Goal: Task Accomplishment & Management: Manage account settings

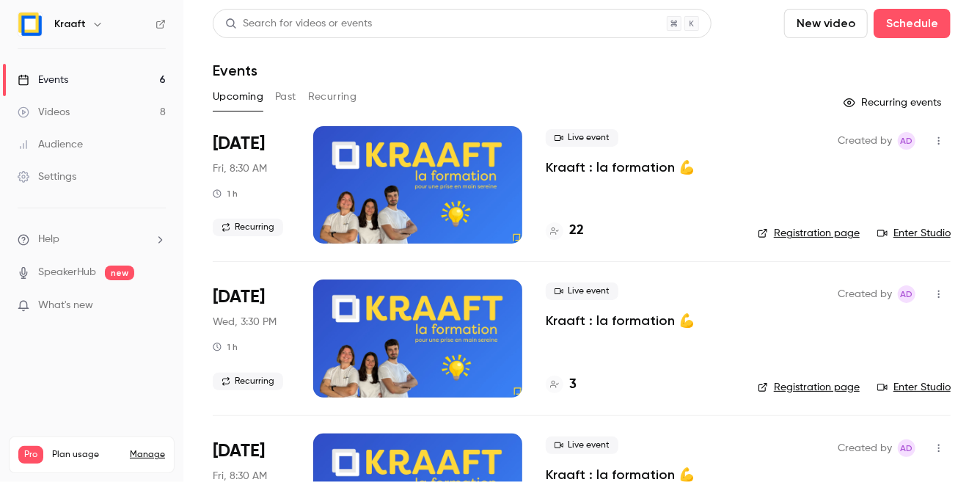
click at [454, 187] on div at bounding box center [417, 184] width 209 height 117
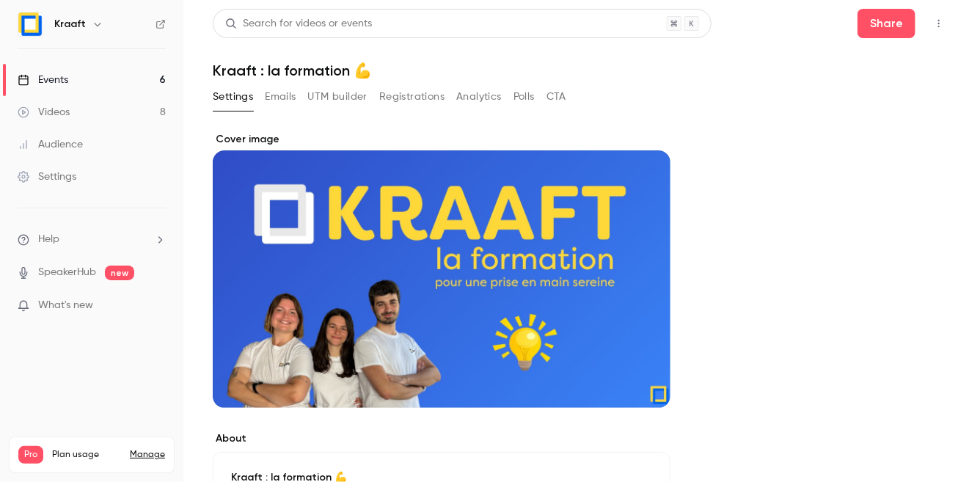
click at [395, 103] on button "Registrations" at bounding box center [411, 96] width 65 height 23
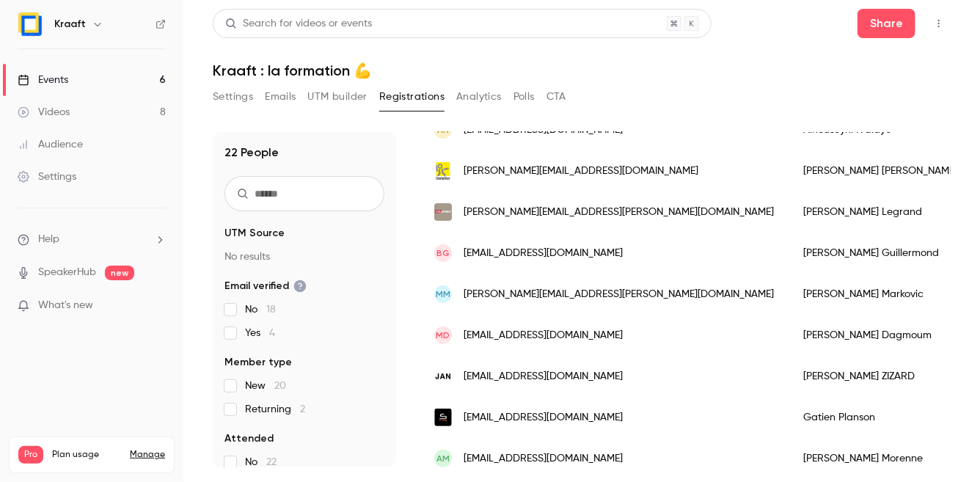
scroll to position [291, 0]
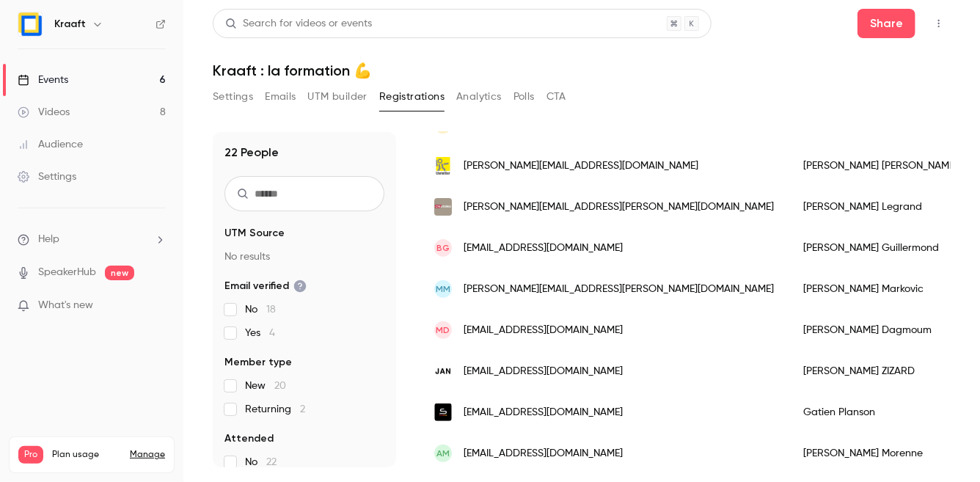
click at [297, 195] on input "text" at bounding box center [304, 193] width 160 height 35
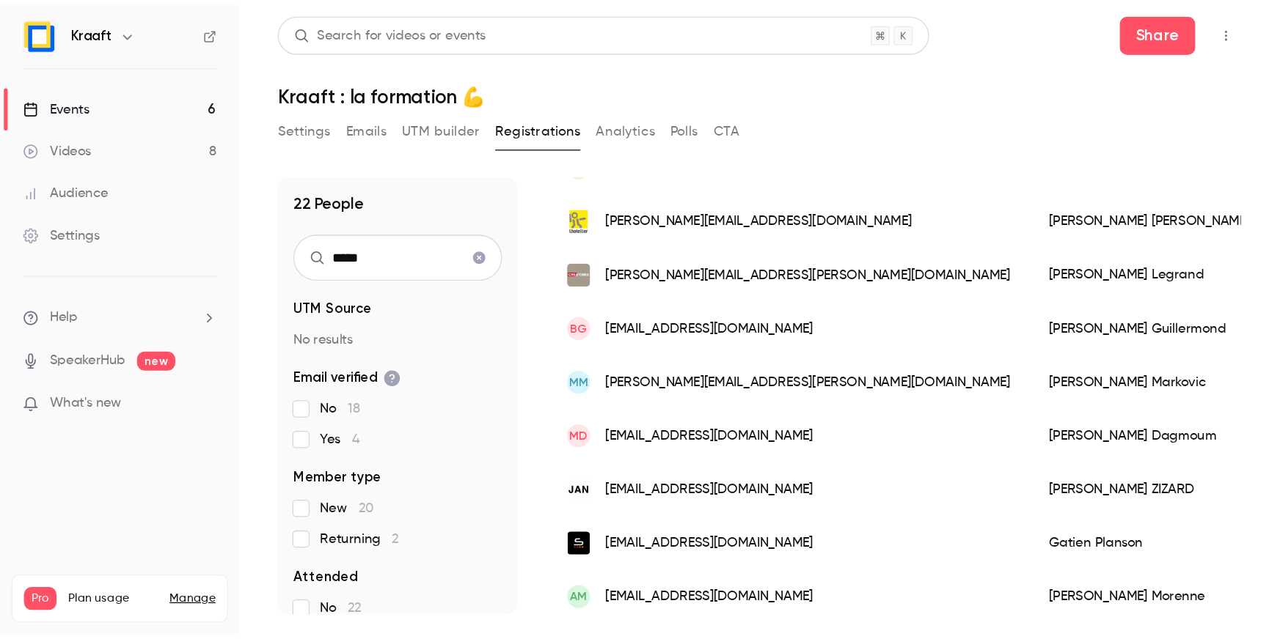
scroll to position [0, 0]
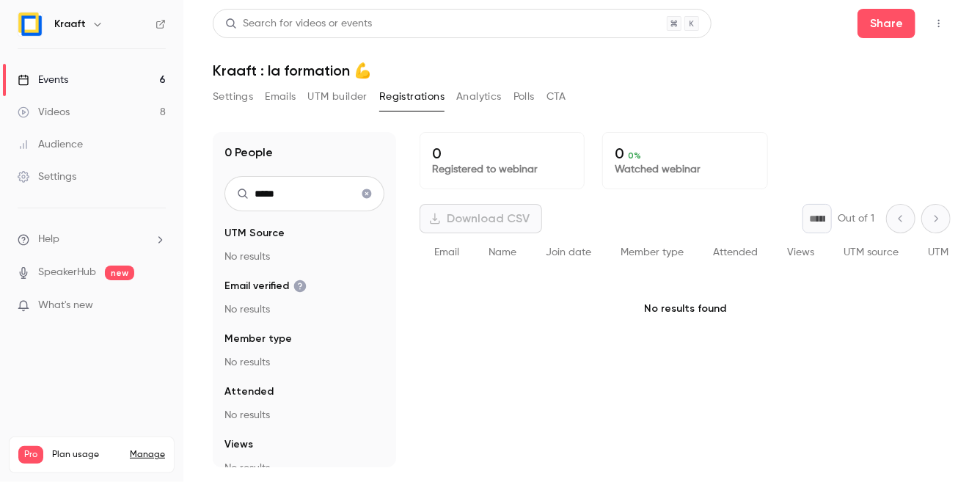
click at [285, 194] on input "*****" at bounding box center [304, 193] width 160 height 35
type input "*"
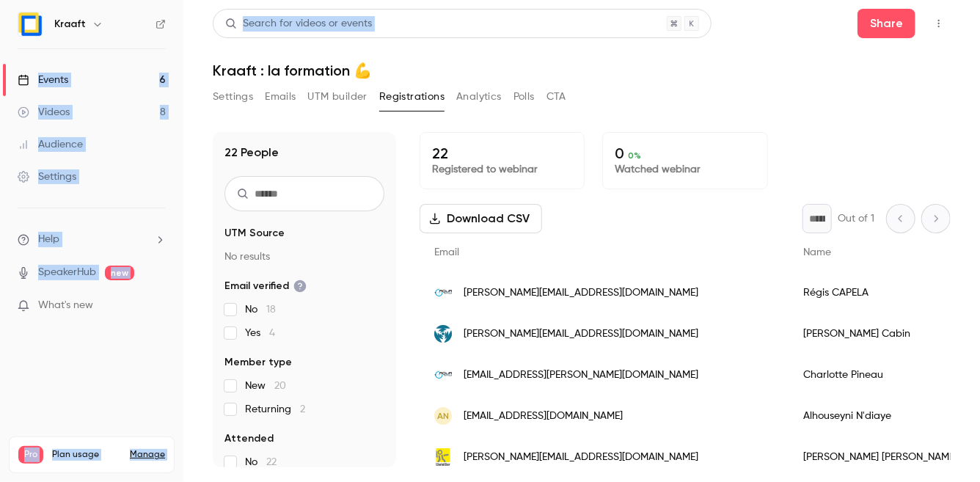
drag, startPoint x: 183, startPoint y: 52, endPoint x: 163, endPoint y: 52, distance: 20.5
click at [164, 52] on div "Kraaft Events 6 Videos 8 Audience Settings Help SpeakerHub new What's new Pro P…" at bounding box center [490, 241] width 980 height 482
